Goal: Task Accomplishment & Management: Complete application form

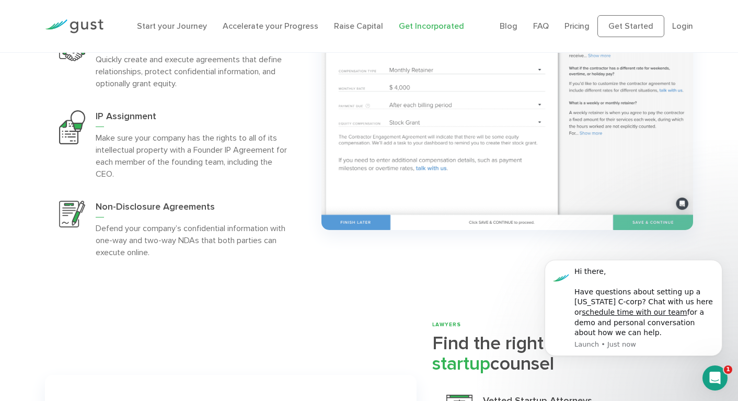
scroll to position [2178, 0]
click at [278, 28] on link "Accelerate your Progress" at bounding box center [271, 26] width 96 height 10
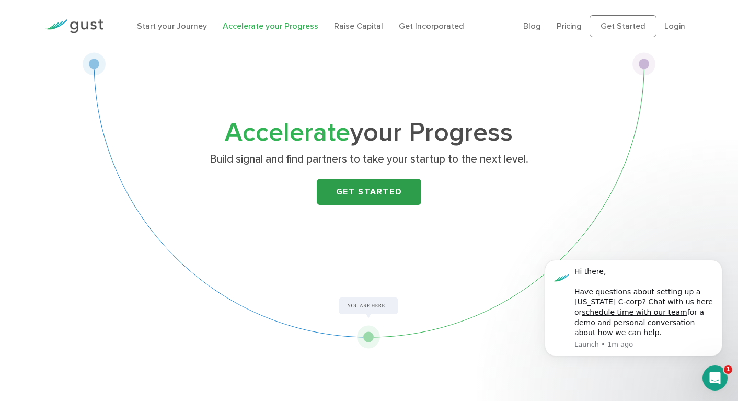
click at [367, 194] on link "Get Started" at bounding box center [369, 192] width 105 height 26
